Goal: Task Accomplishment & Management: Manage account settings

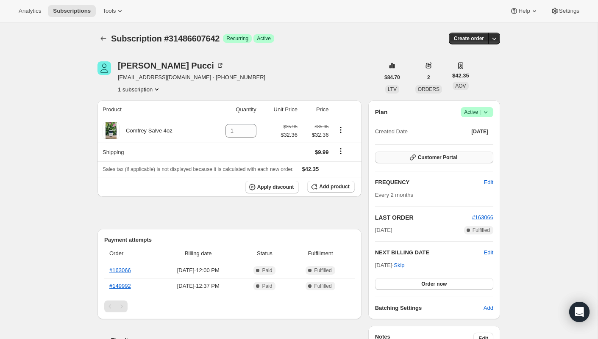
click at [455, 158] on span "Customer Portal" at bounding box center [437, 157] width 39 height 7
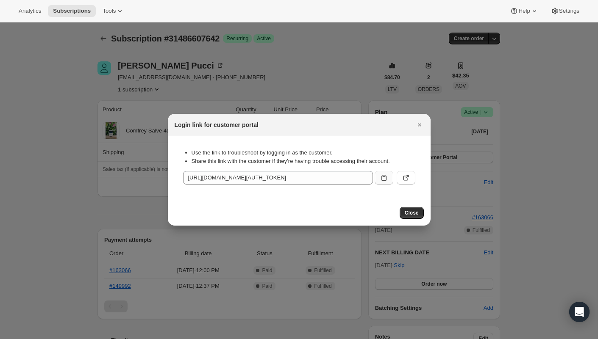
click at [388, 177] on button ":rbt:" at bounding box center [383, 178] width 19 height 14
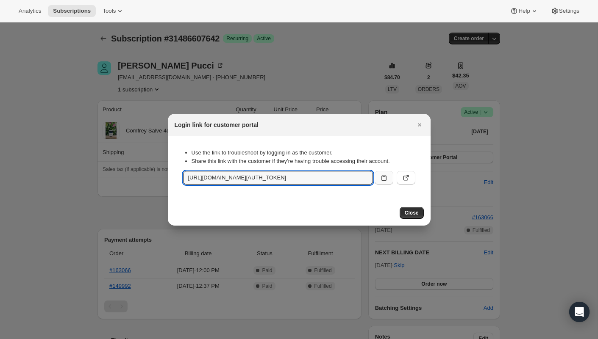
click at [383, 177] on icon ":rbt:" at bounding box center [384, 178] width 8 height 8
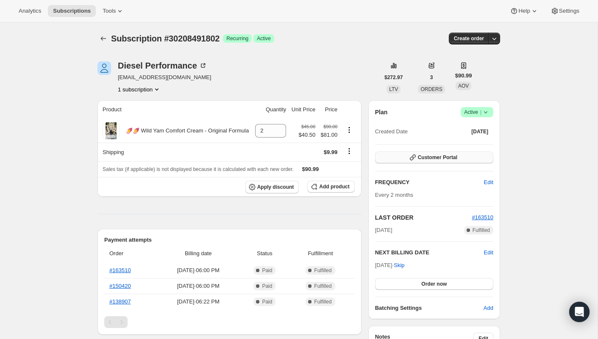
click at [425, 155] on span "Customer Portal" at bounding box center [437, 157] width 39 height 7
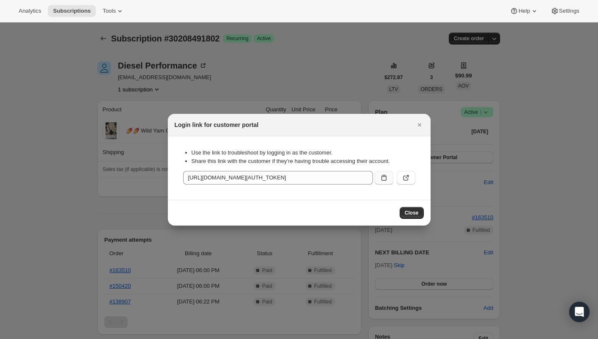
click at [386, 175] on icon ":rc0:" at bounding box center [384, 178] width 8 height 8
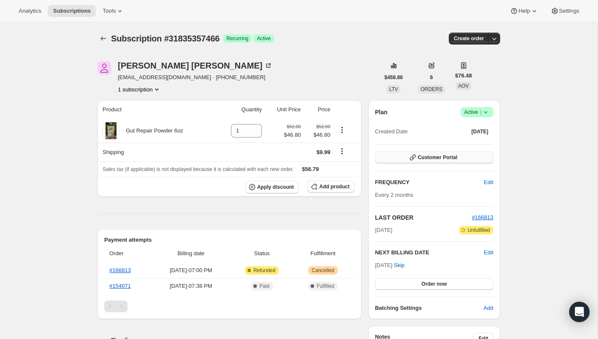
click at [409, 158] on icon "button" at bounding box center [412, 157] width 8 height 8
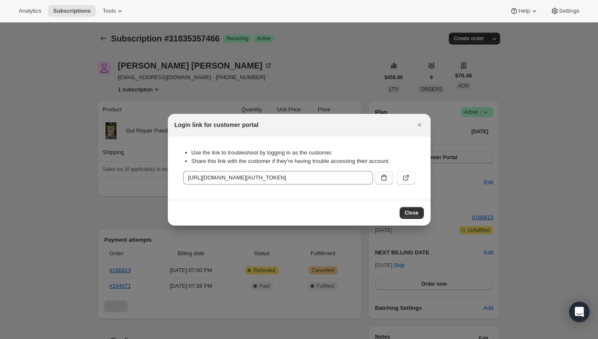
click at [383, 178] on icon ":rc0:" at bounding box center [384, 178] width 8 height 8
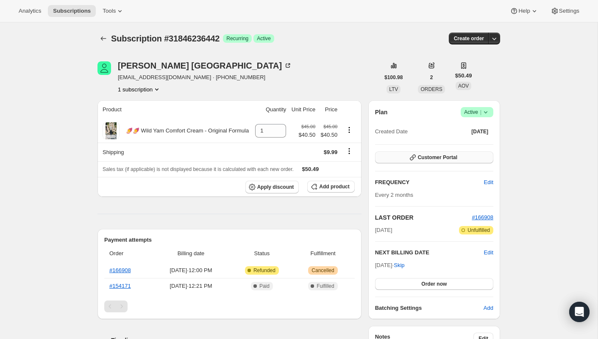
click at [452, 157] on span "Customer Portal" at bounding box center [437, 157] width 39 height 7
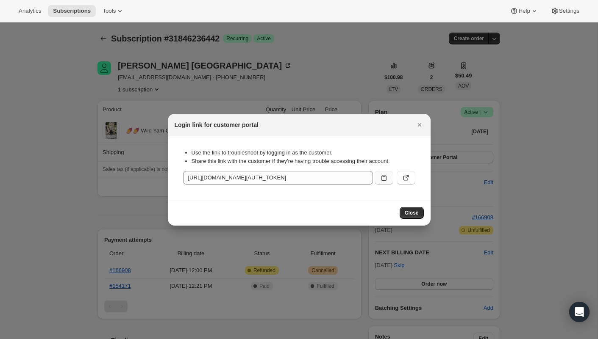
click at [376, 178] on button ":rc0:" at bounding box center [383, 178] width 19 height 14
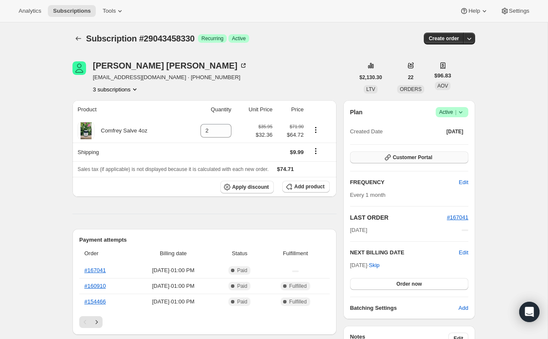
click at [430, 155] on span "Customer Portal" at bounding box center [412, 157] width 39 height 7
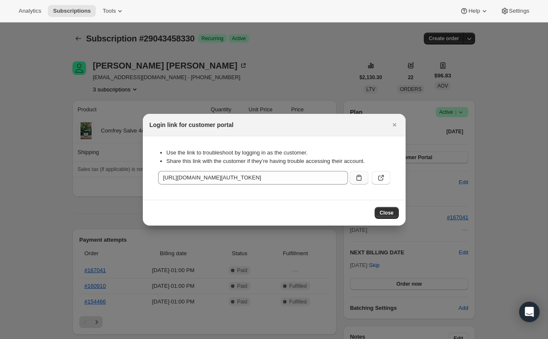
click at [357, 179] on icon ":rc0:" at bounding box center [359, 178] width 8 height 8
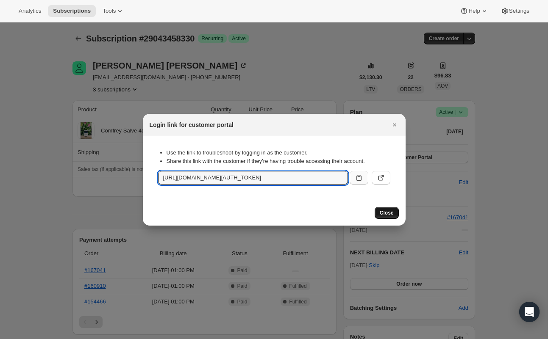
click at [391, 213] on span "Close" at bounding box center [387, 213] width 14 height 7
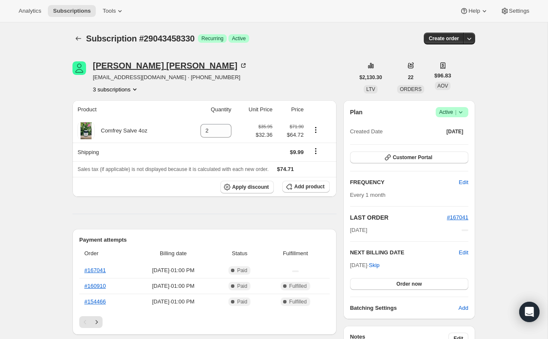
click at [113, 65] on div "[PERSON_NAME]" at bounding box center [170, 65] width 155 height 8
